Goal: Transaction & Acquisition: Book appointment/travel/reservation

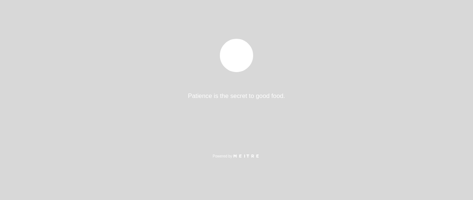
select select "es"
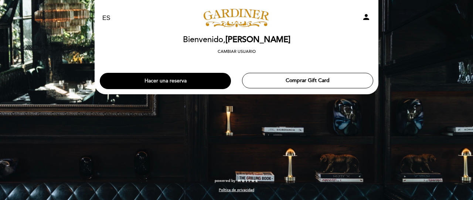
click at [210, 80] on button "Hacer una reserva" at bounding box center [165, 81] width 131 height 16
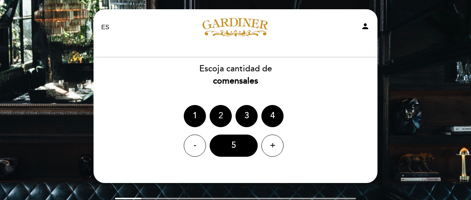
click at [221, 111] on div "2" at bounding box center [221, 116] width 22 height 22
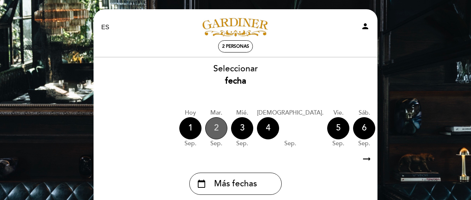
click at [214, 125] on div "2" at bounding box center [216, 128] width 22 height 22
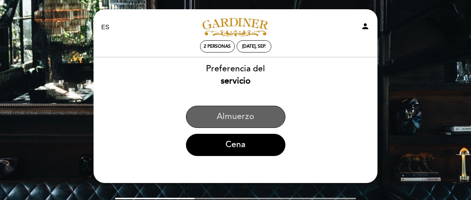
click at [221, 118] on button "Almuerzo" at bounding box center [235, 117] width 99 height 22
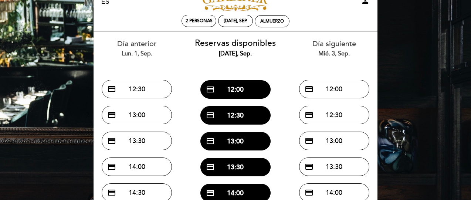
scroll to position [37, 0]
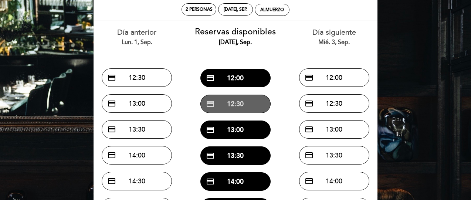
click at [239, 105] on button "credit_card 12:30" at bounding box center [235, 104] width 70 height 18
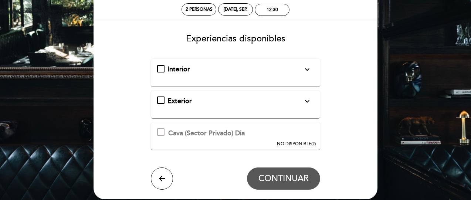
scroll to position [0, 0]
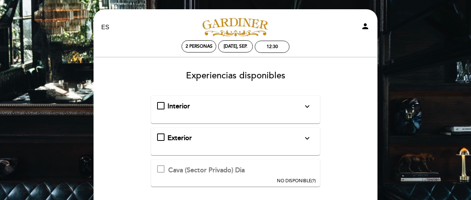
click at [166, 108] on div "Interior expand_more Solo mesas disponibles en el interior de salón" at bounding box center [235, 107] width 157 height 10
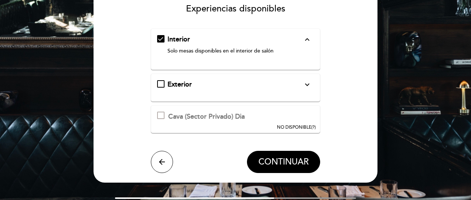
scroll to position [74, 0]
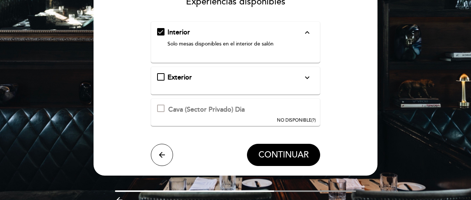
click at [293, 152] on span "CONTINUAR" at bounding box center [283, 155] width 50 height 10
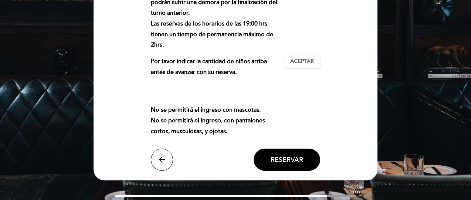
scroll to position [117, 0]
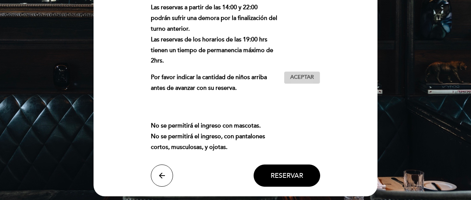
click at [294, 77] on span "Aceptar" at bounding box center [302, 78] width 24 height 8
drag, startPoint x: 288, startPoint y: 173, endPoint x: 286, endPoint y: 168, distance: 5.3
click at [287, 171] on button "Reservar" at bounding box center [287, 176] width 67 height 22
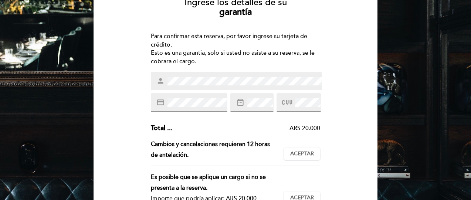
scroll to position [74, 0]
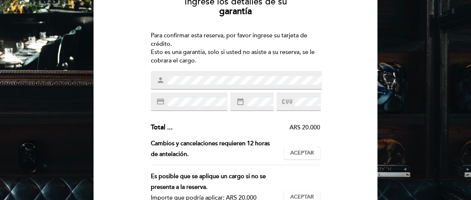
click at [104, 65] on div "Ingrese los detalles de su garantía Para confirmar esta reserva, por favor ingr…" at bounding box center [236, 145] width 274 height 309
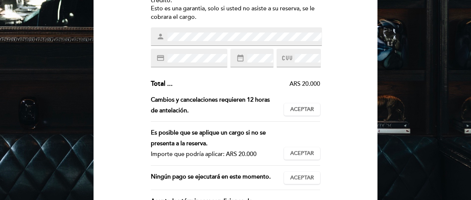
scroll to position [96, 0]
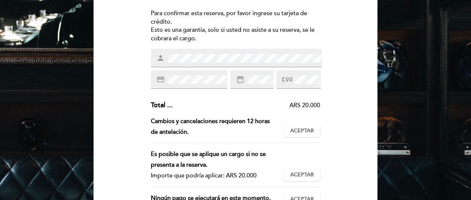
click at [293, 80] on span at bounding box center [306, 79] width 27 height 9
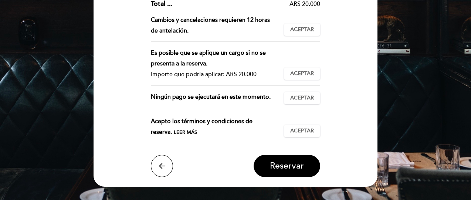
scroll to position [170, 0]
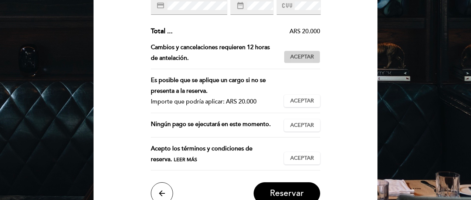
click at [300, 57] on span "Aceptar" at bounding box center [302, 57] width 24 height 8
click at [291, 98] on span "Aceptar" at bounding box center [302, 101] width 24 height 8
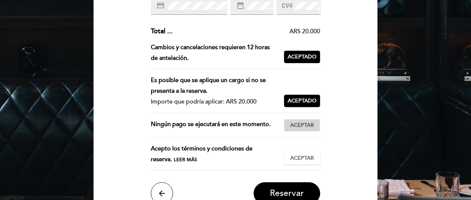
click at [294, 120] on button "Aceptar Aceptado" at bounding box center [302, 125] width 36 height 13
click at [303, 162] on button "Aceptar Aceptado" at bounding box center [302, 158] width 36 height 13
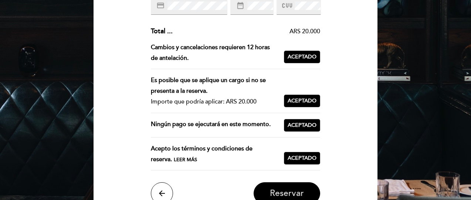
click at [312, 188] on button "Reservar" at bounding box center [287, 193] width 67 height 22
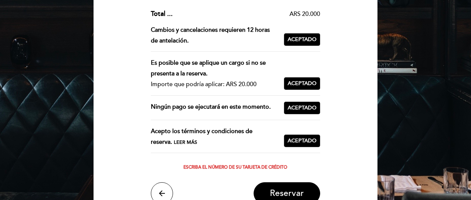
scroll to position [207, 0]
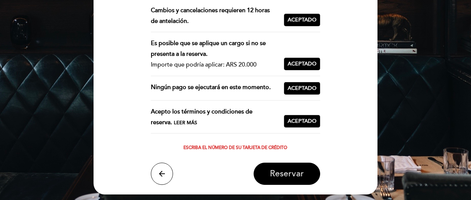
click at [270, 175] on button "Reservar" at bounding box center [287, 174] width 67 height 22
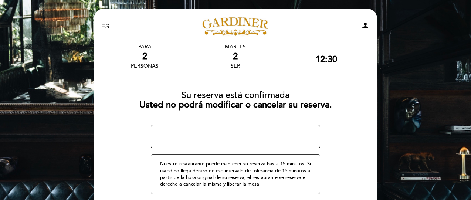
scroll to position [0, 0]
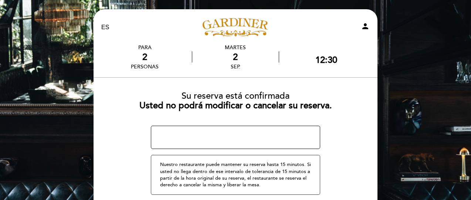
click at [218, 138] on textarea at bounding box center [236, 138] width 170 height 24
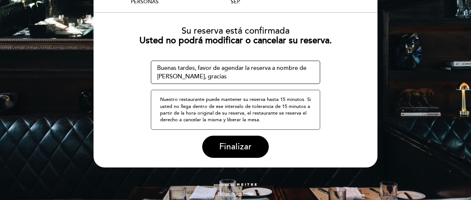
scroll to position [68, 0]
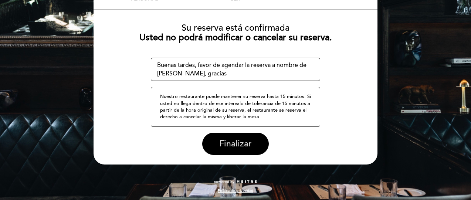
type textarea "Buenas tardes, favor de agendar la reserva a nombre de [PERSON_NAME], gracias"
click at [255, 140] on button "Finalizar" at bounding box center [235, 144] width 67 height 22
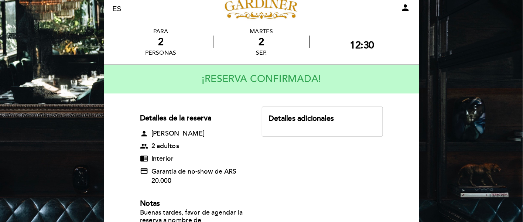
scroll to position [19, 0]
